Goal: Navigation & Orientation: Find specific page/section

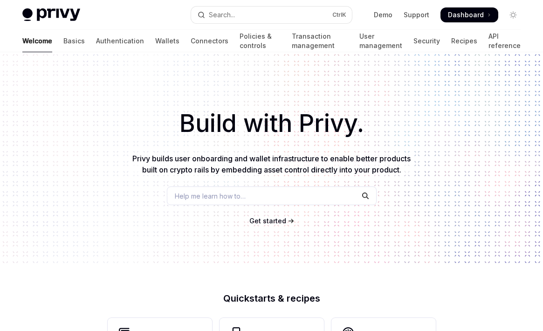
scroll to position [410, 0]
